Goal: Task Accomplishment & Management: Use online tool/utility

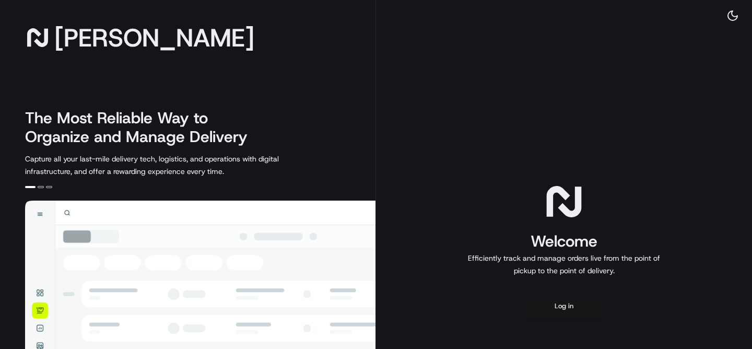
click at [578, 308] on button "Log in" at bounding box center [564, 305] width 84 height 25
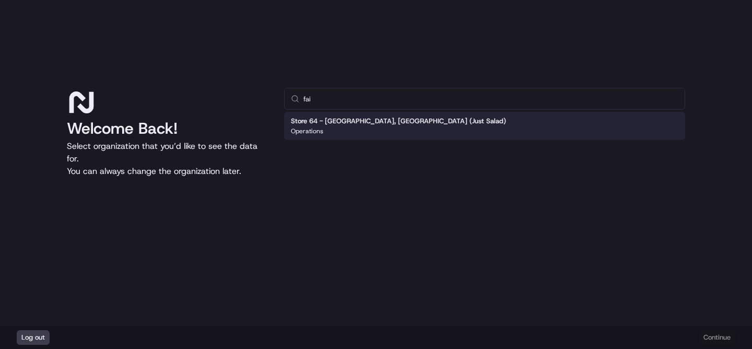
type input "fai"
click at [366, 136] on div "Store 64 - [GEOGRAPHIC_DATA], [GEOGRAPHIC_DATA] (Just Salad) Operations" at bounding box center [484, 126] width 401 height 28
click at [716, 334] on button "Continue" at bounding box center [716, 337] width 37 height 15
